Goal: Task Accomplishment & Management: Complete application form

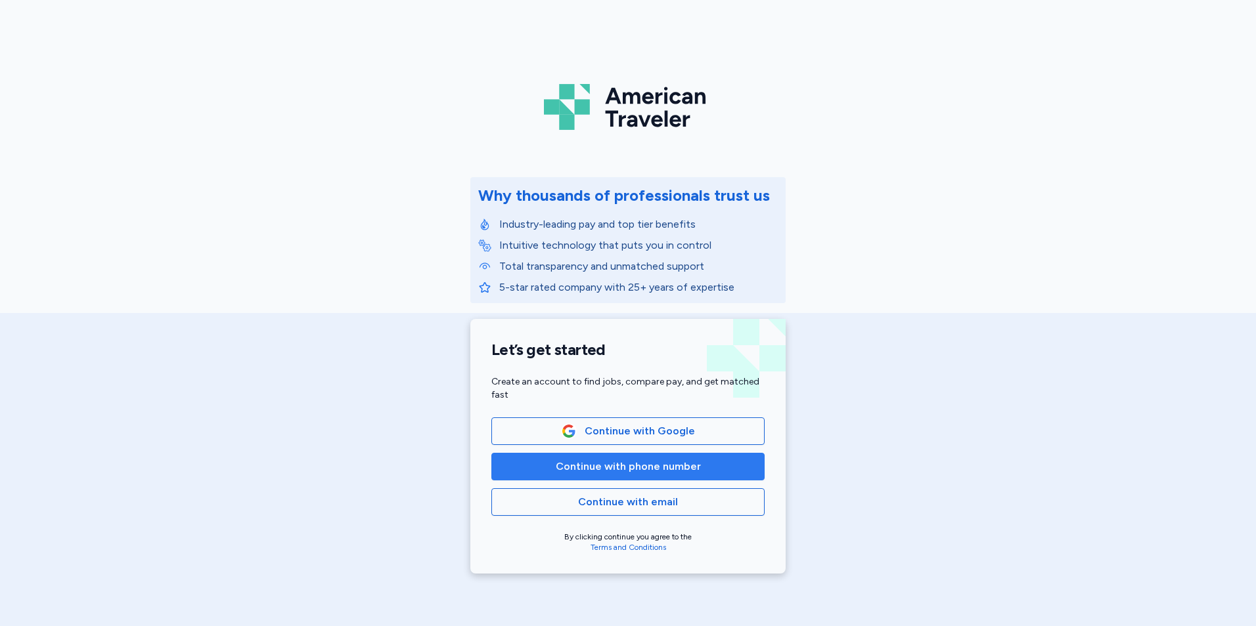
click at [595, 475] on button "Continue with phone number" at bounding box center [627, 467] width 273 height 28
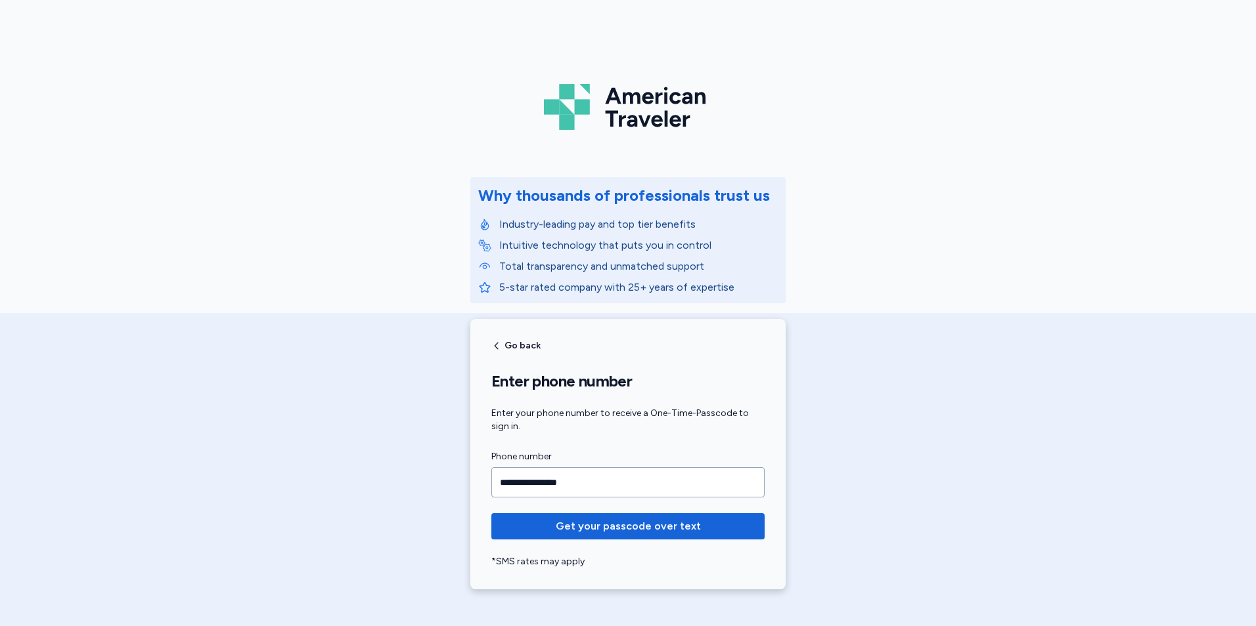
type input "**********"
click at [491, 514] on button "Get your passcode over text" at bounding box center [627, 527] width 273 height 26
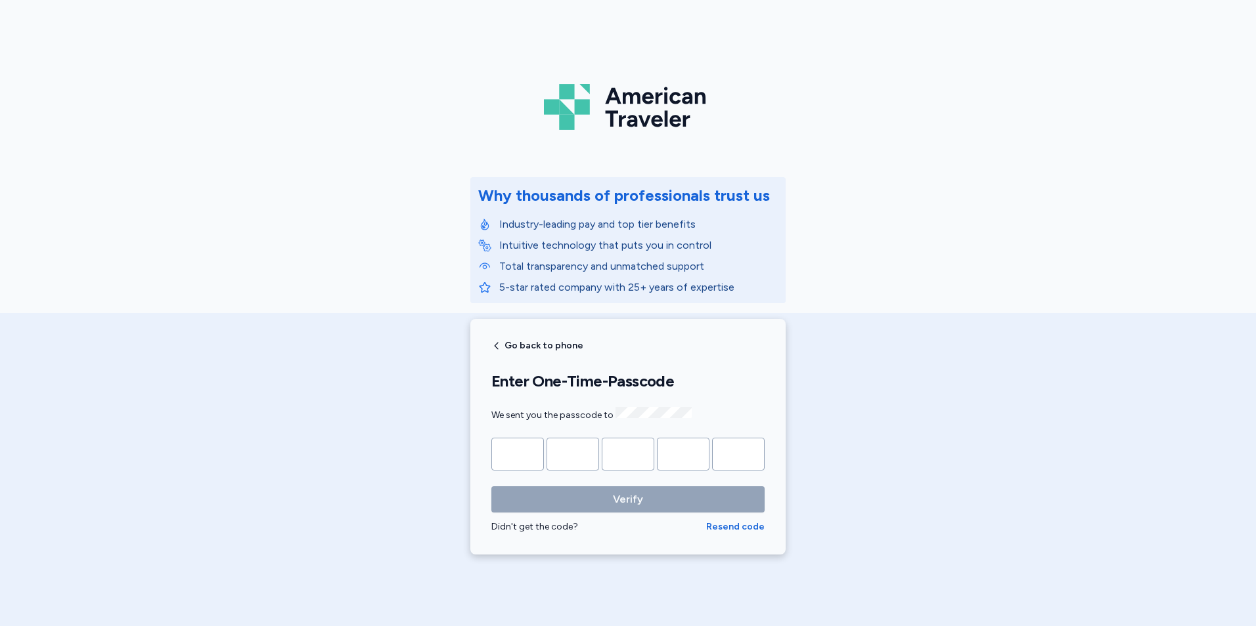
type input "*"
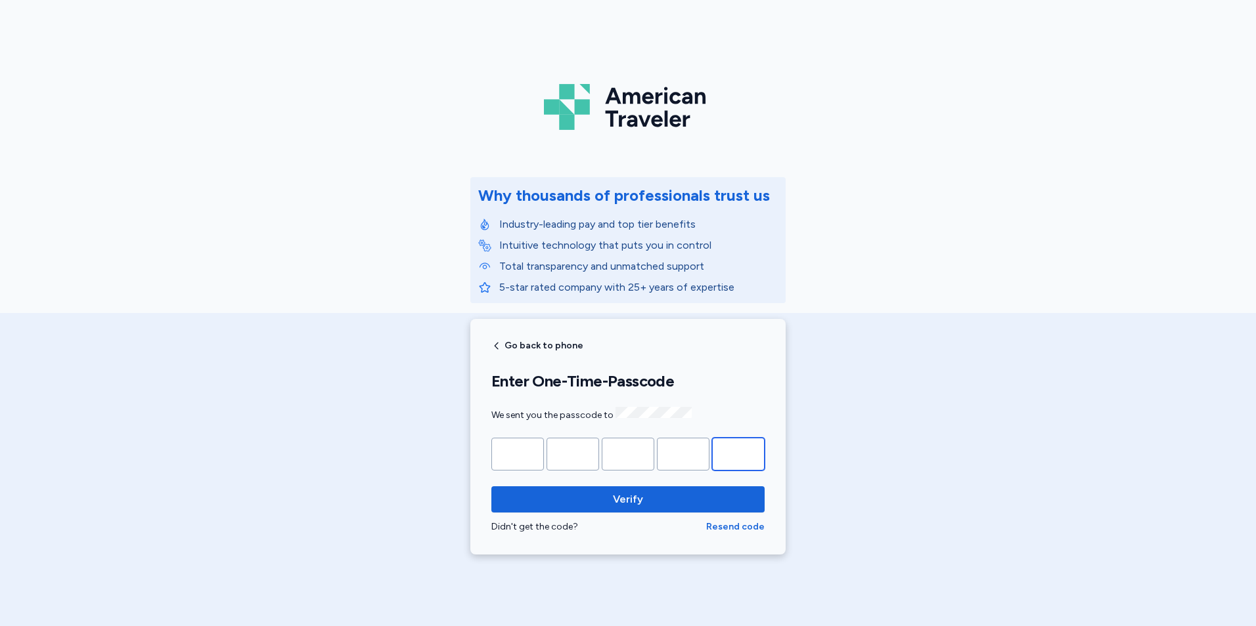
type input "*"
click at [491, 487] on button "Verify" at bounding box center [627, 500] width 273 height 26
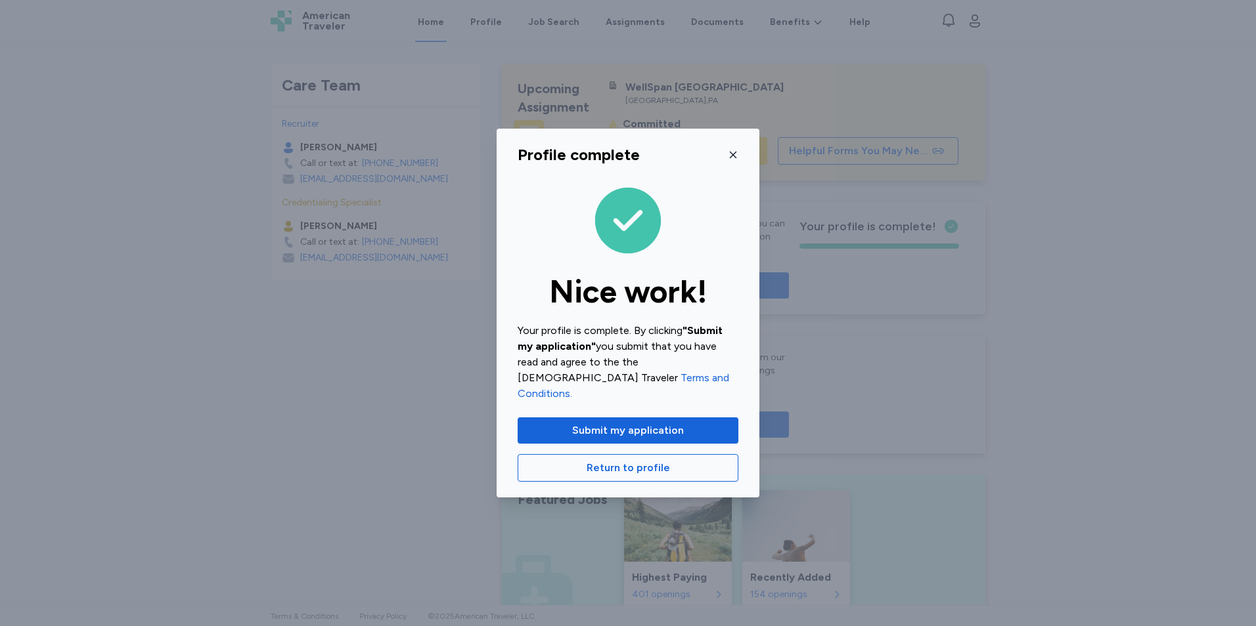
click at [732, 160] on icon "button" at bounding box center [733, 155] width 11 height 11
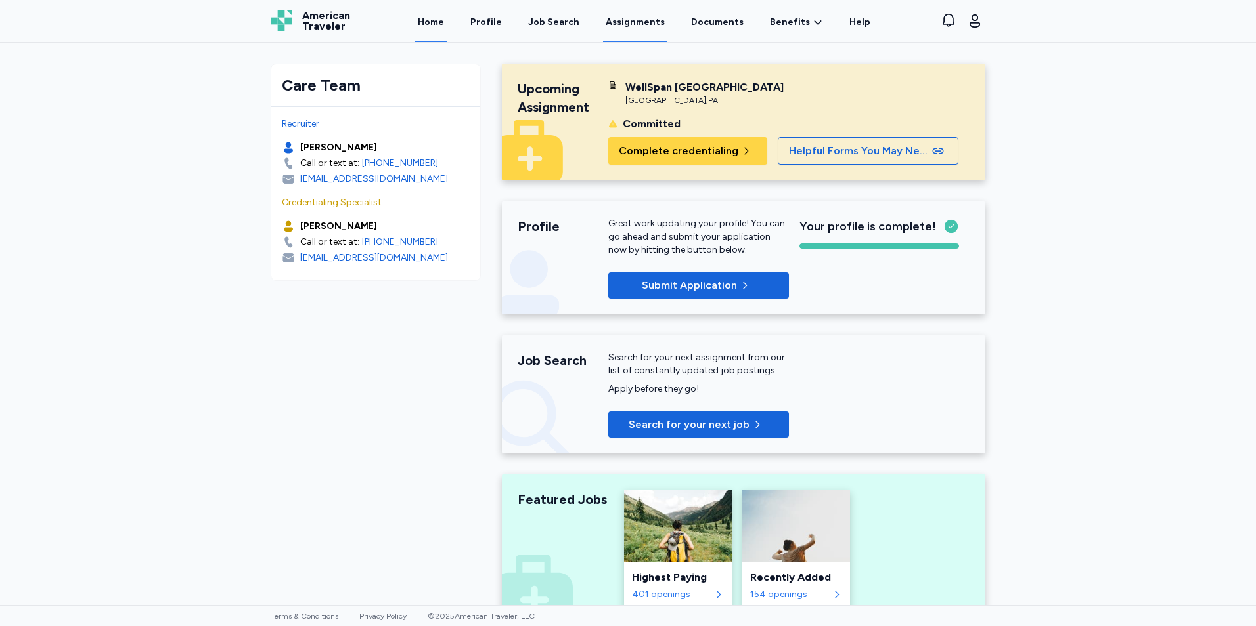
click at [615, 21] on link "Assignments" at bounding box center [635, 21] width 64 height 41
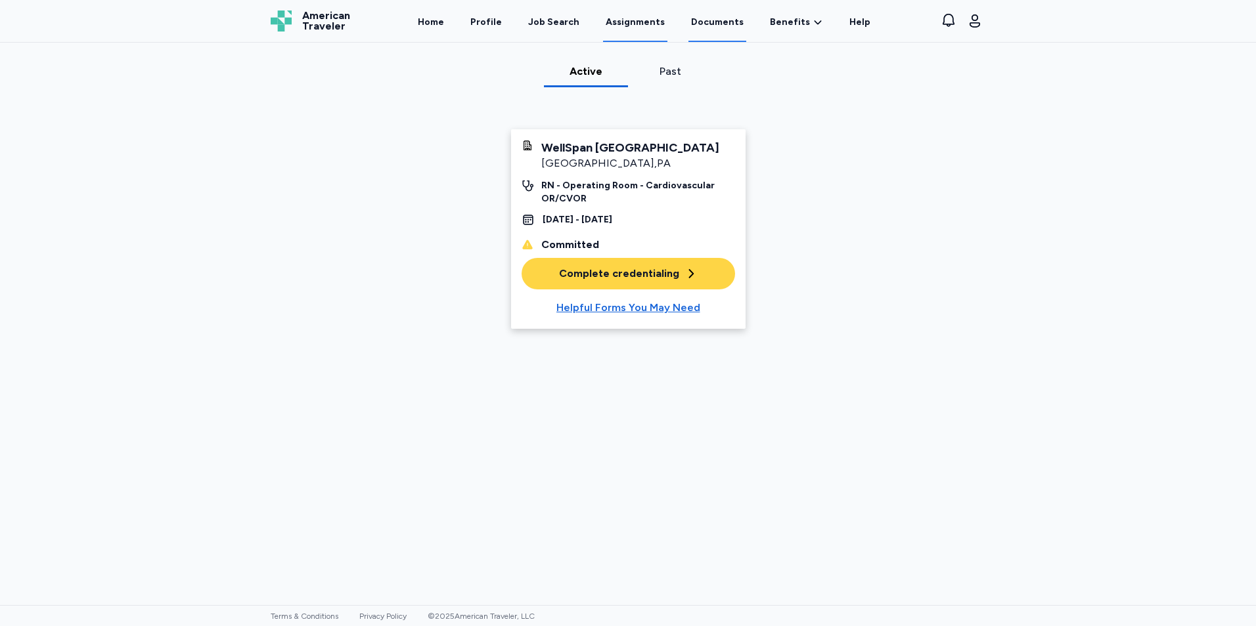
click at [734, 23] on link "Documents" at bounding box center [717, 21] width 58 height 41
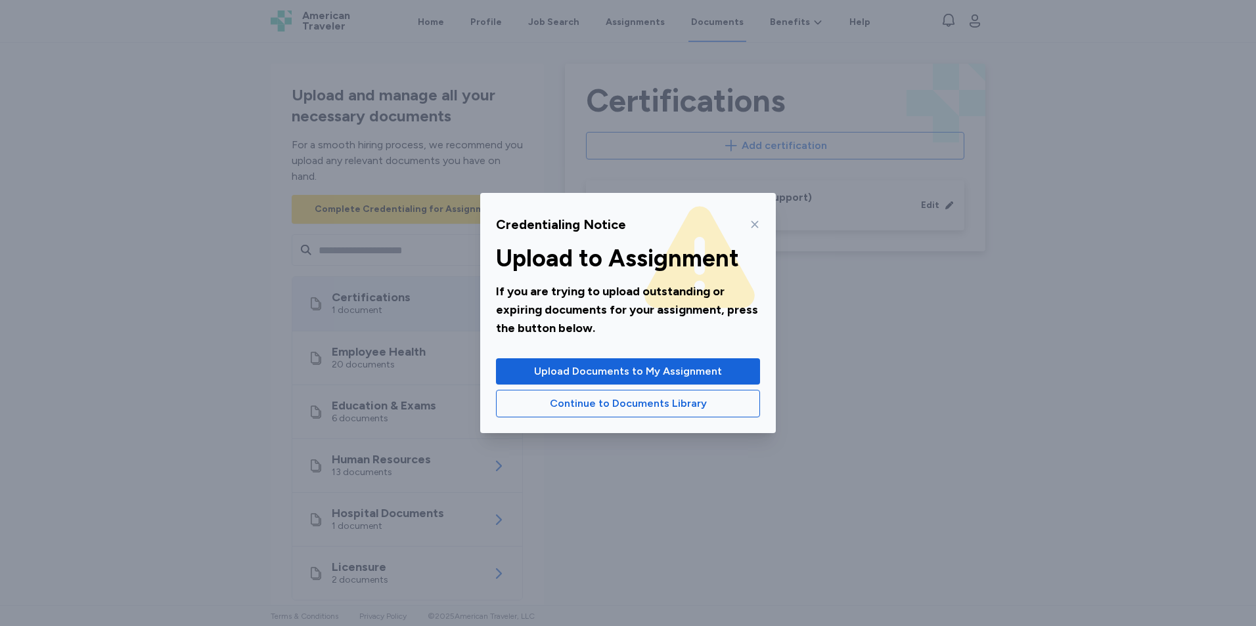
click at [752, 217] on div at bounding box center [752, 224] width 16 height 21
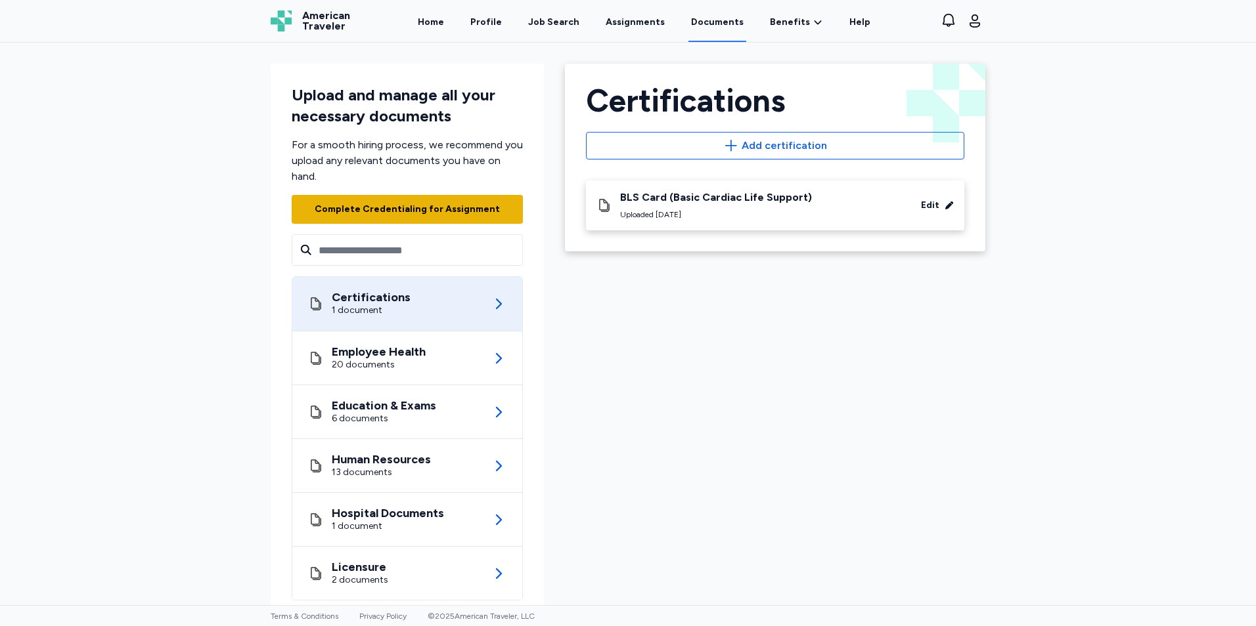
click at [403, 213] on div "Complete Credentialing for Assignment" at bounding box center [407, 209] width 185 height 13
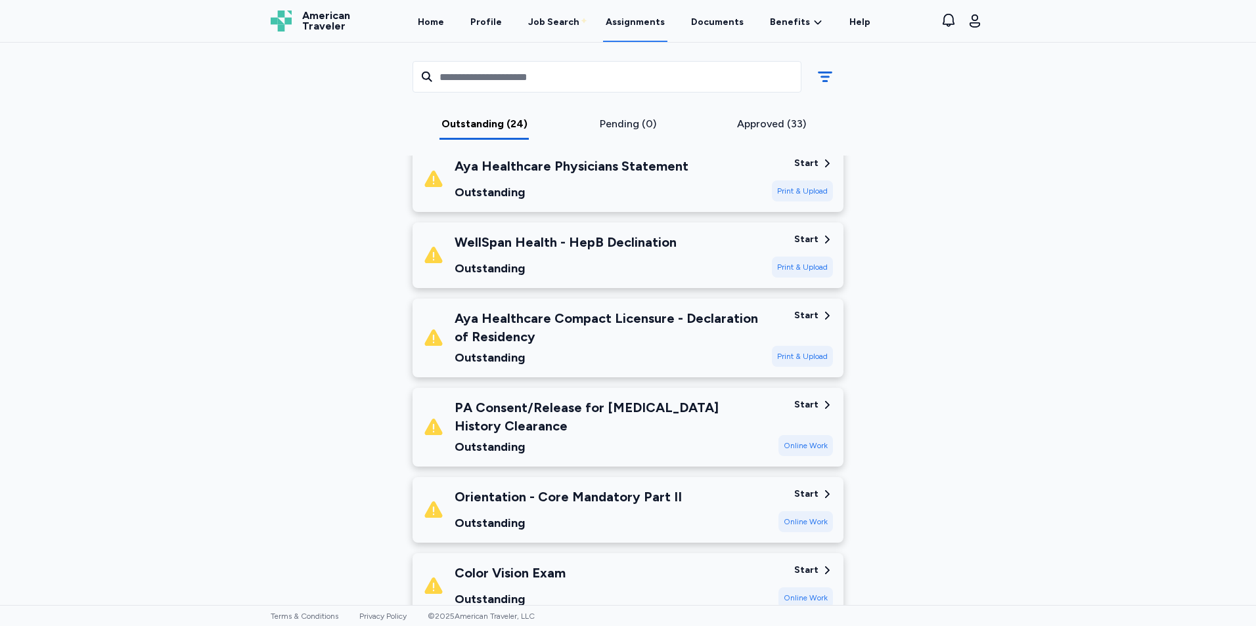
scroll to position [1282, 0]
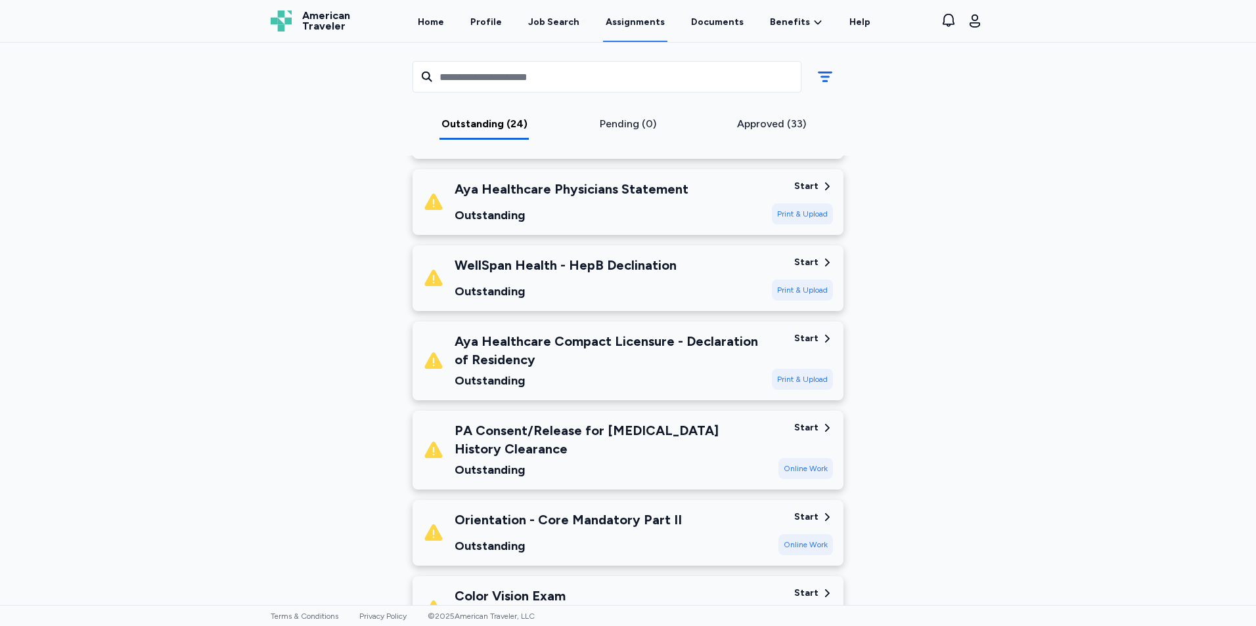
click at [602, 431] on div "PA Consent/Release for [MEDICAL_DATA] History Clearance" at bounding box center [610, 440] width 313 height 37
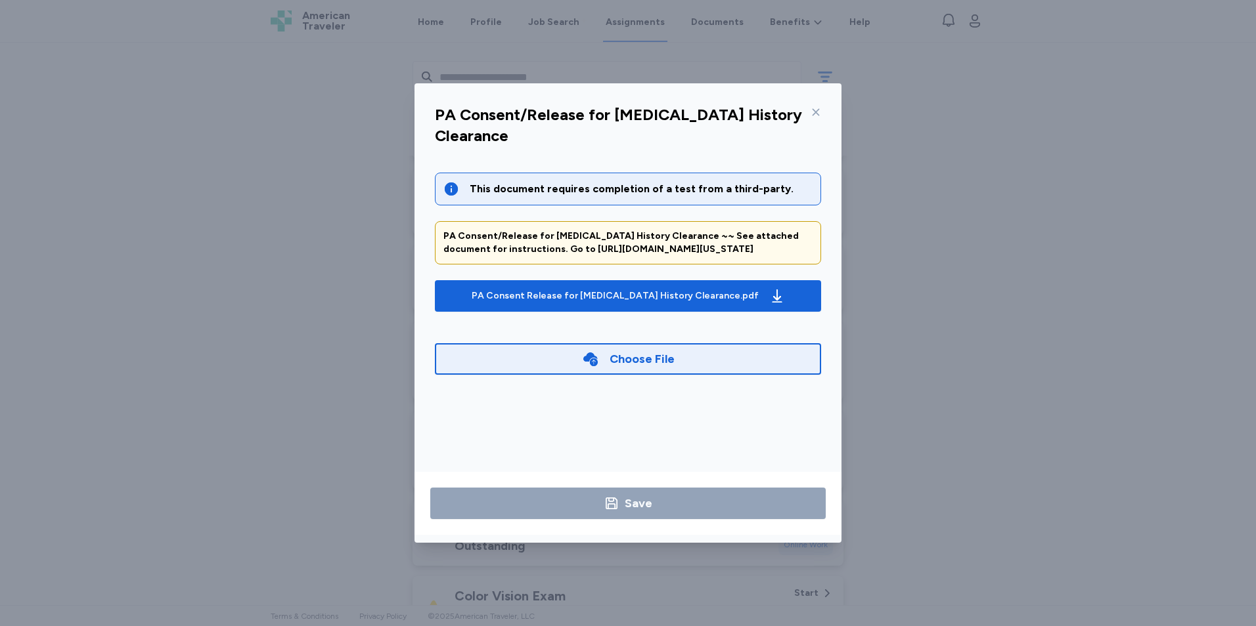
click at [816, 113] on icon at bounding box center [815, 112] width 11 height 11
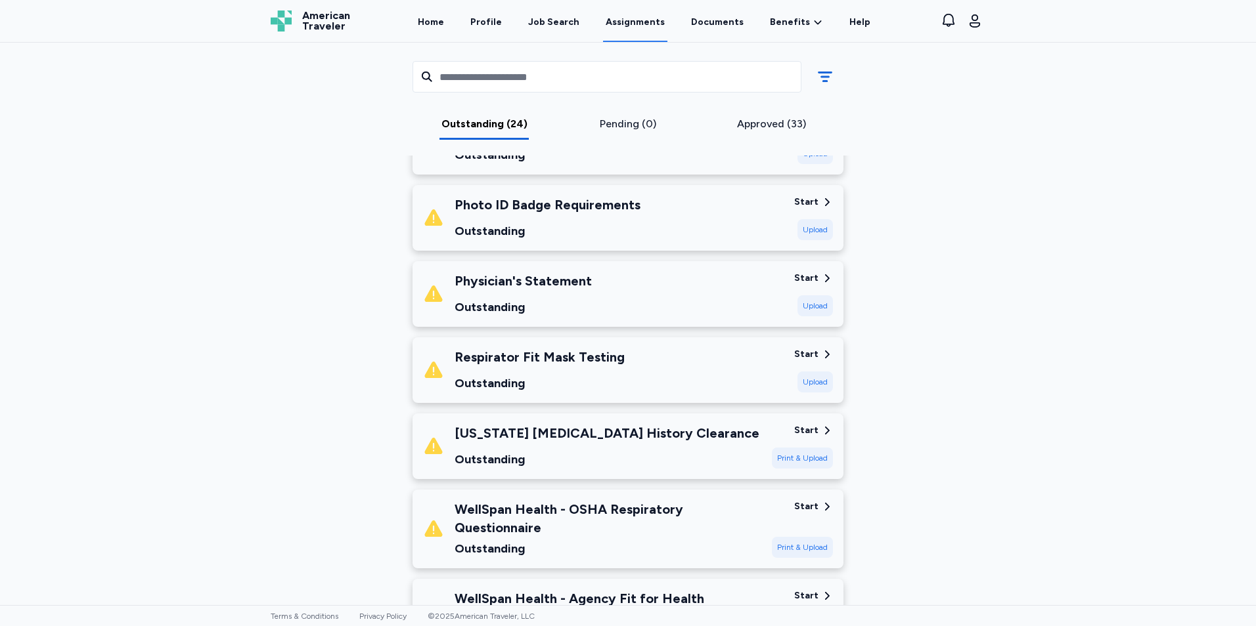
scroll to position [788, 0]
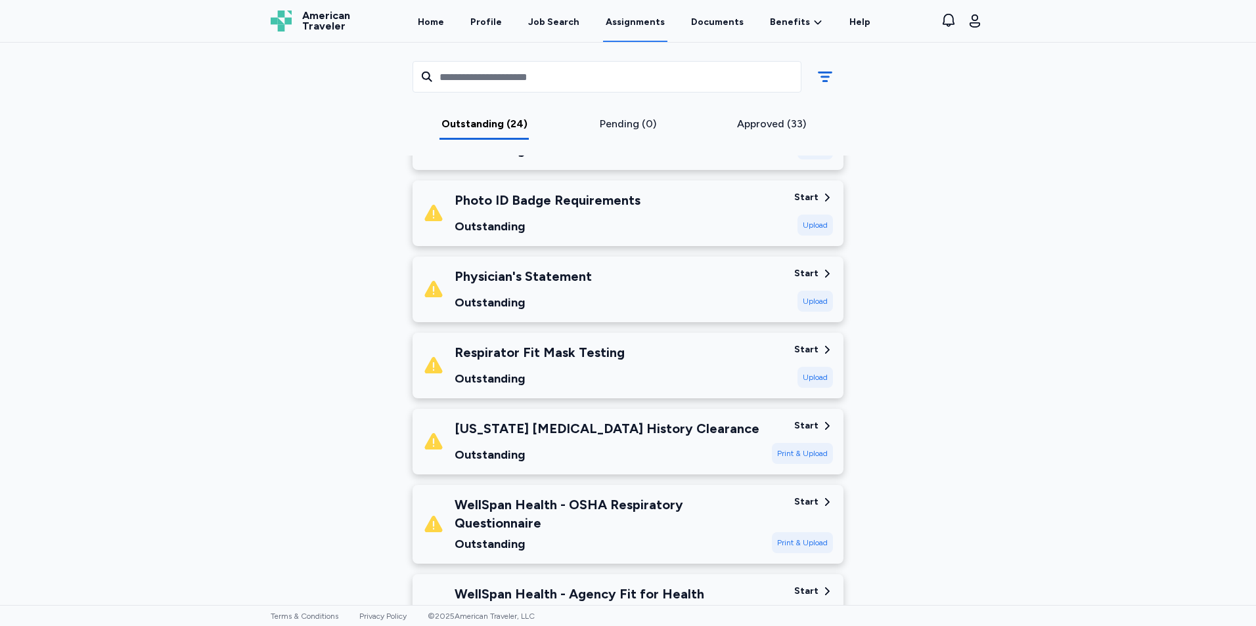
click at [654, 277] on div "Physician's Statement Outstanding" at bounding box center [603, 289] width 361 height 45
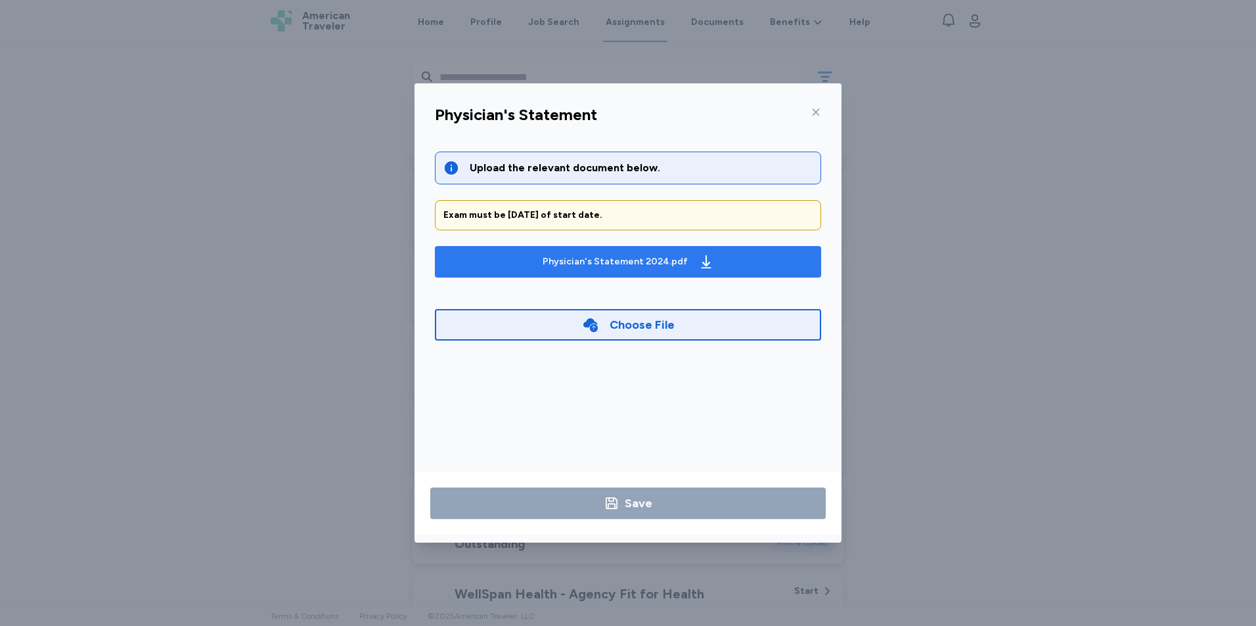
click at [644, 261] on div "Physician's Statement 2024.pdf" at bounding box center [614, 261] width 145 height 13
click at [814, 111] on icon at bounding box center [815, 112] width 7 height 7
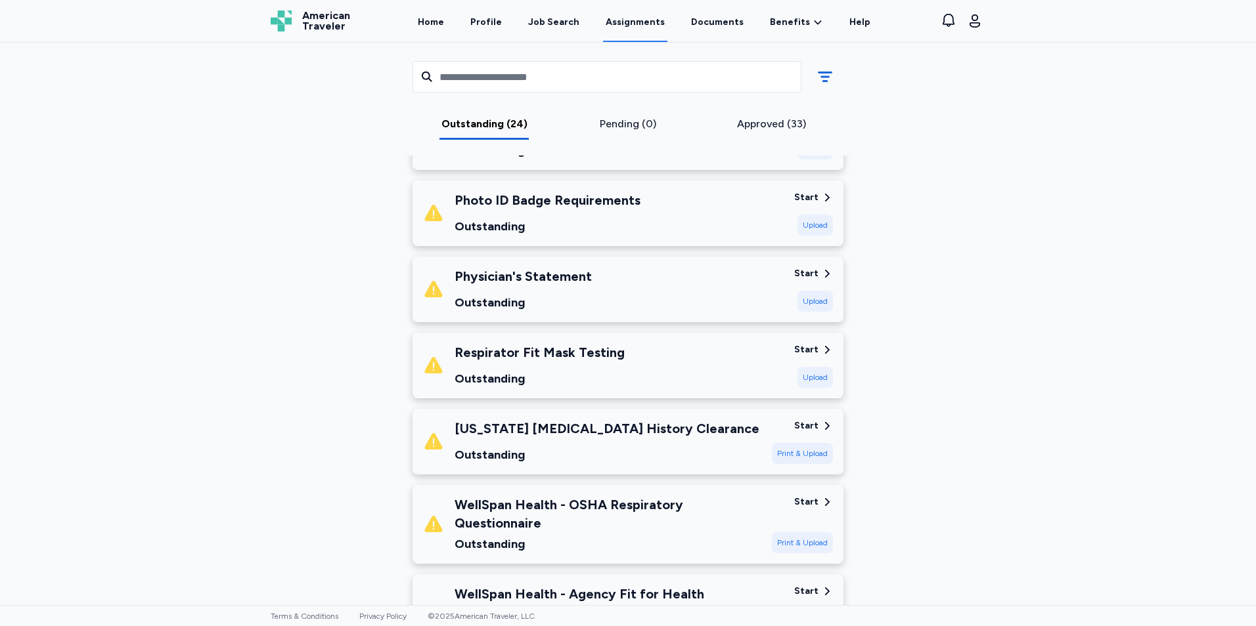
click at [1109, 213] on div "WellSpan [GEOGRAPHIC_DATA] [DATE] - [DATE] Requirements All assignment requirem…" at bounding box center [628, 324] width 1256 height 563
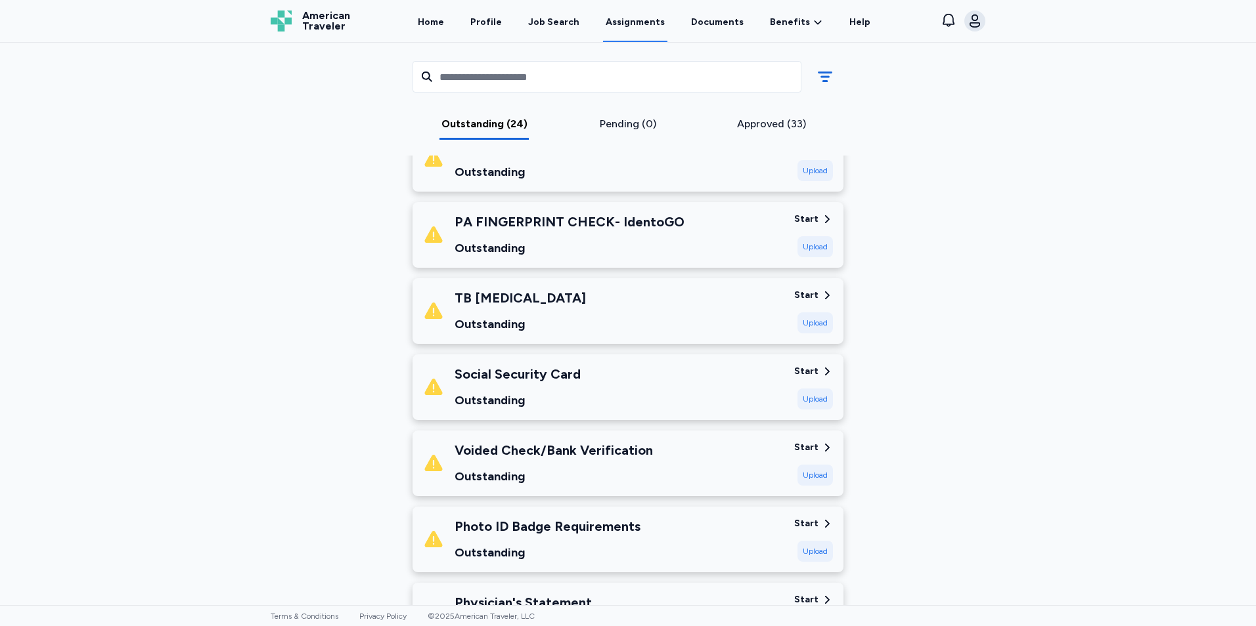
scroll to position [460, 0]
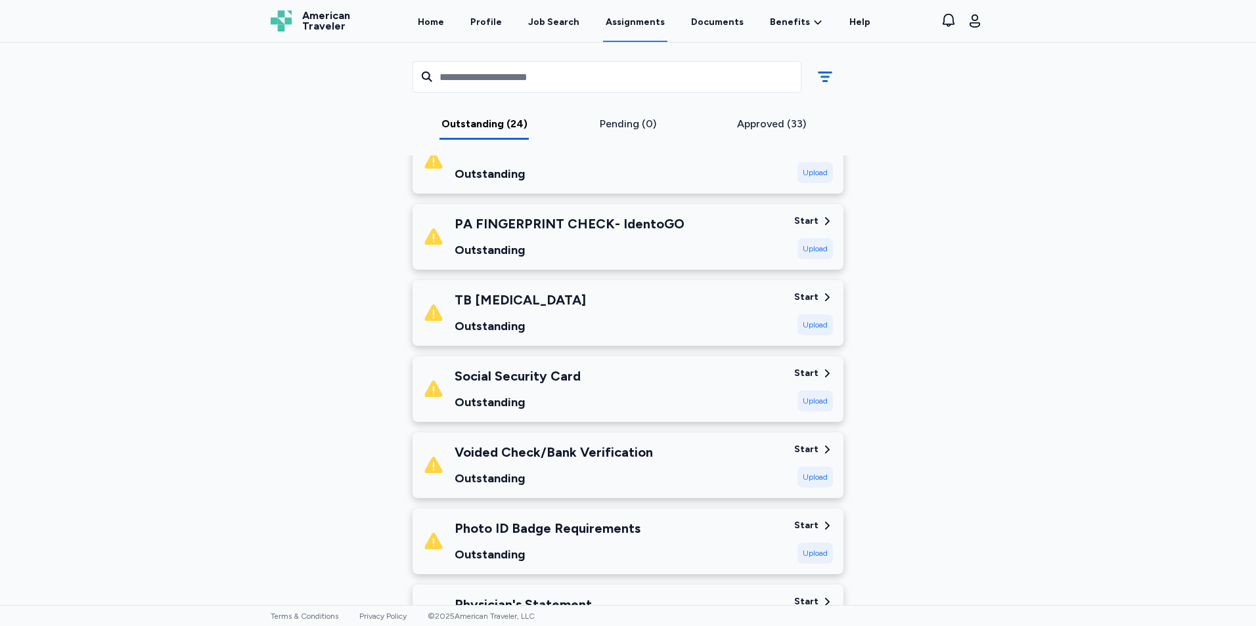
click at [982, 30] on div "Open user menu" at bounding box center [974, 21] width 21 height 21
click at [980, 26] on icon "button" at bounding box center [975, 21] width 16 height 16
click at [908, 133] on button "Sign out" at bounding box center [901, 136] width 168 height 26
